Goal: Navigation & Orientation: Find specific page/section

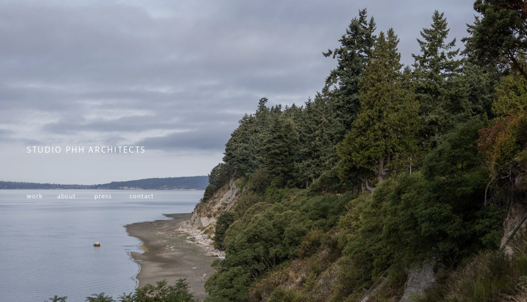
click at [65, 199] on span "about" at bounding box center [66, 196] width 19 height 8
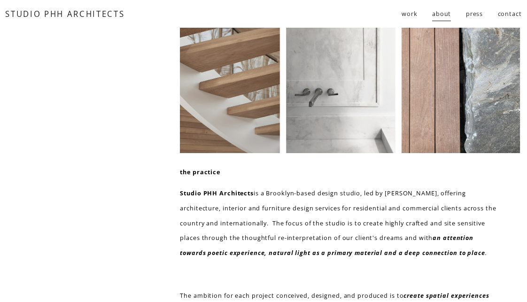
click at [411, 15] on span "work" at bounding box center [410, 14] width 16 height 15
click at [0, 0] on span "residential" at bounding box center [0, 0] width 0 height 0
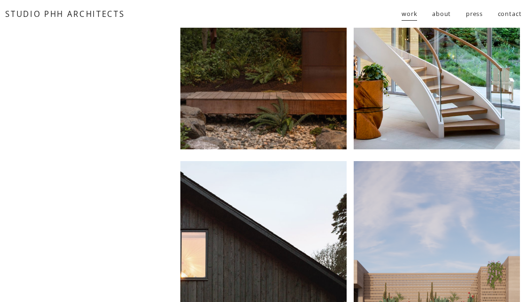
scroll to position [107, 0]
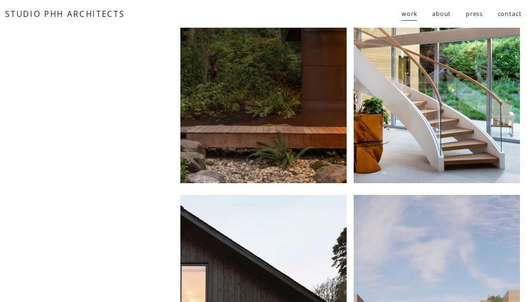
click at [446, 82] on div at bounding box center [437, 52] width 166 height 263
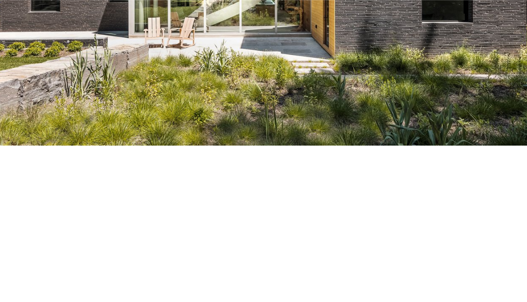
scroll to position [541, 0]
